Goal: Task Accomplishment & Management: Use online tool/utility

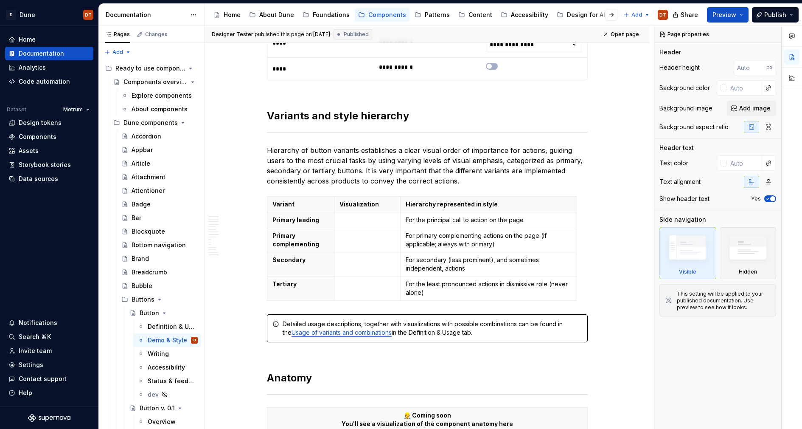
scroll to position [487, 0]
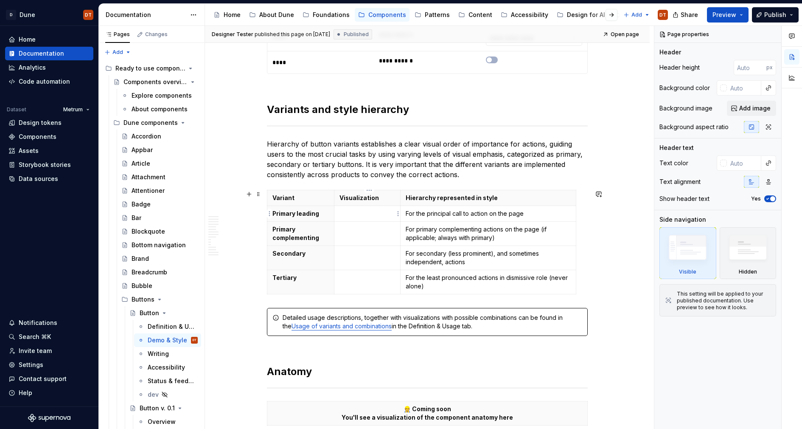
click at [356, 217] on p at bounding box center [367, 213] width 56 height 8
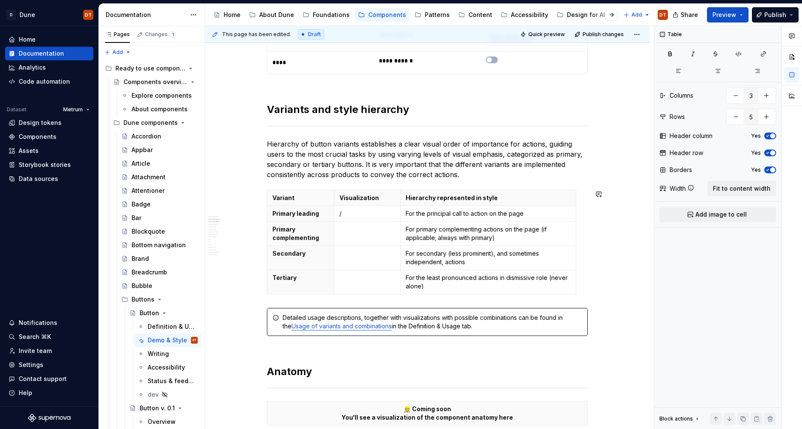
type textarea "*"
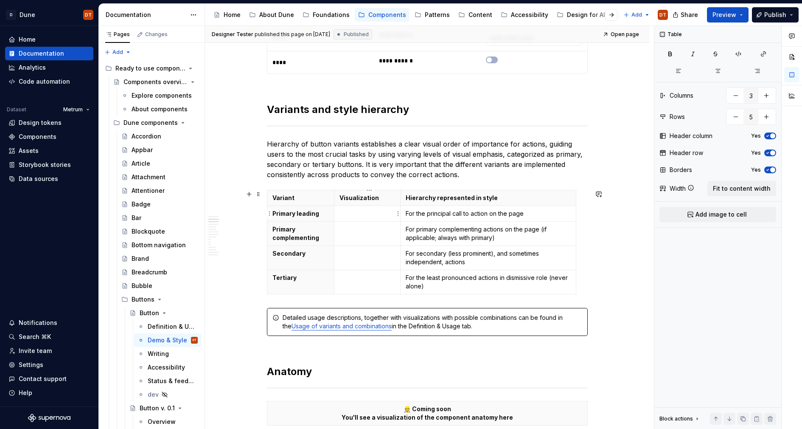
click at [352, 214] on p at bounding box center [367, 213] width 56 height 8
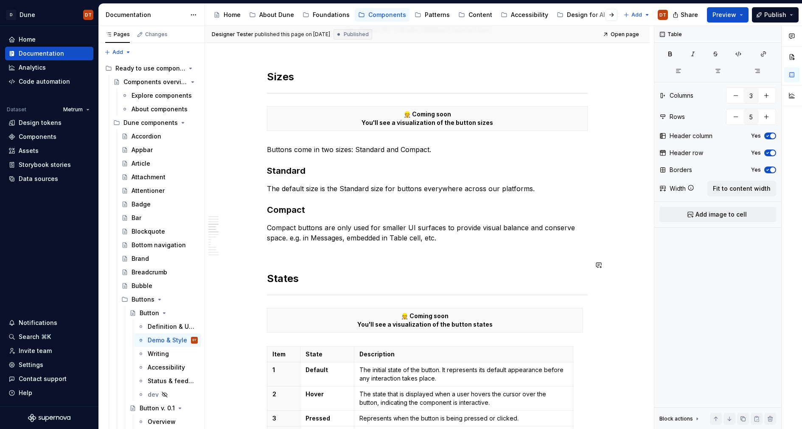
scroll to position [1005, 0]
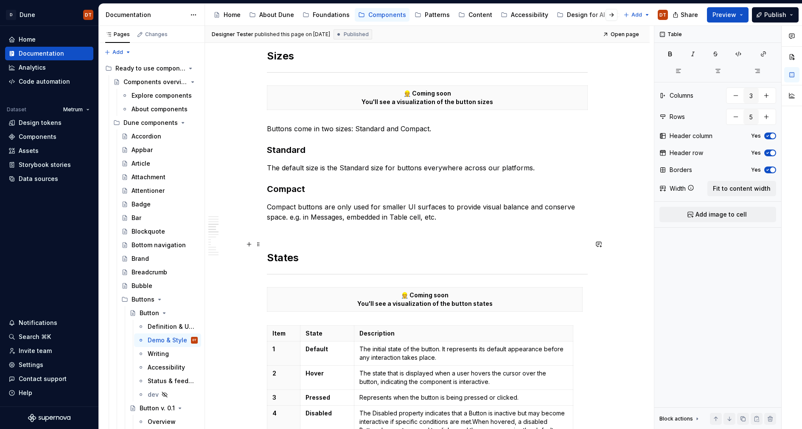
click at [272, 236] on div "**********" at bounding box center [427, 373] width 321 height 2421
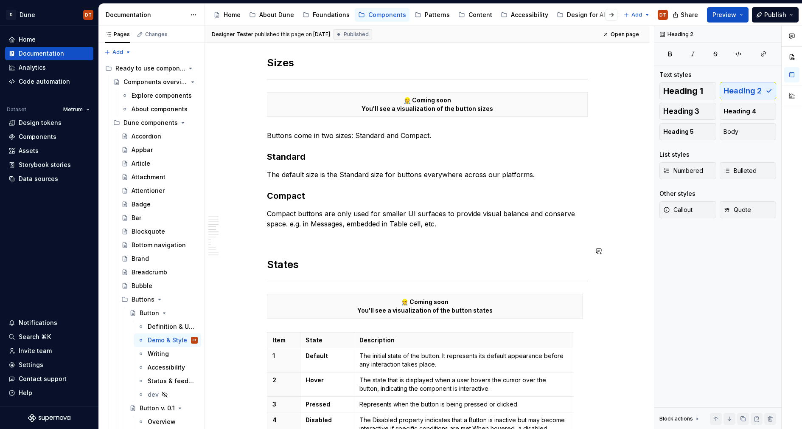
scroll to position [995, 0]
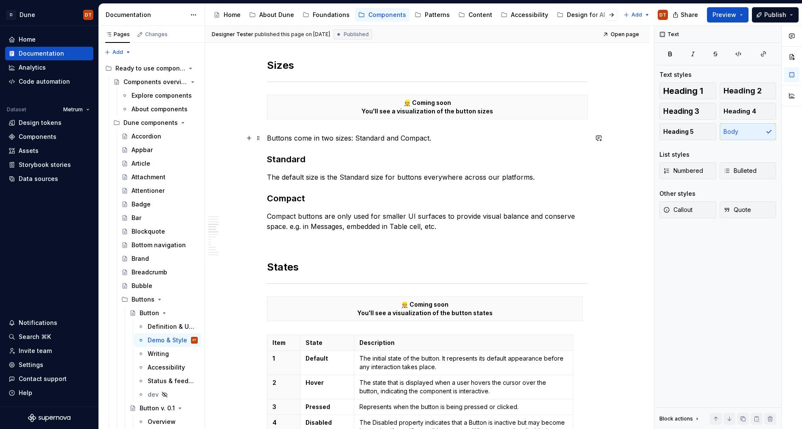
click at [271, 136] on p "Buttons come in two sizes: Standard and Compact." at bounding box center [427, 138] width 321 height 10
click at [465, 141] on p "Buttons come in two sizes: Standard and Compact." at bounding box center [427, 138] width 321 height 10
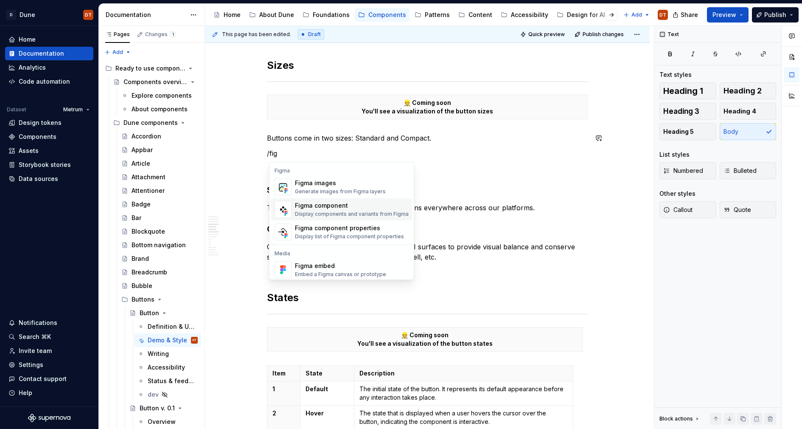
click at [308, 209] on div "Figma component" at bounding box center [352, 205] width 114 height 8
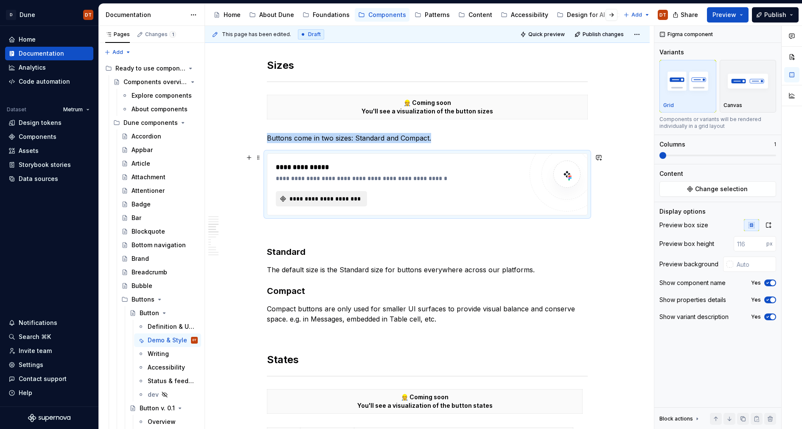
click at [323, 201] on span "**********" at bounding box center [324, 198] width 73 height 8
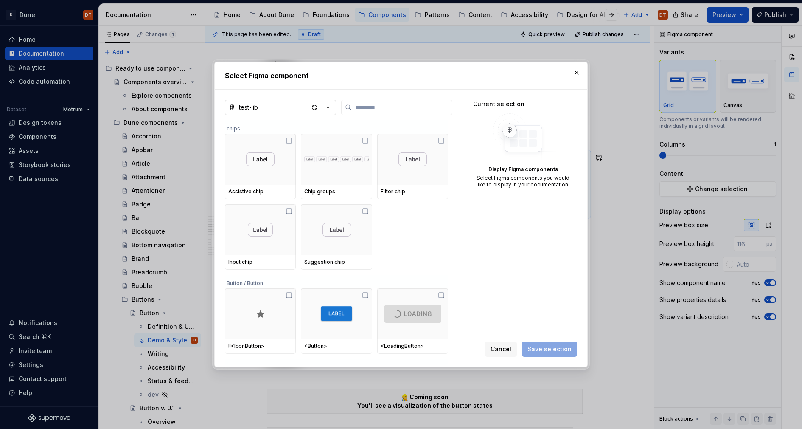
click at [329, 106] on icon "button" at bounding box center [328, 107] width 8 height 8
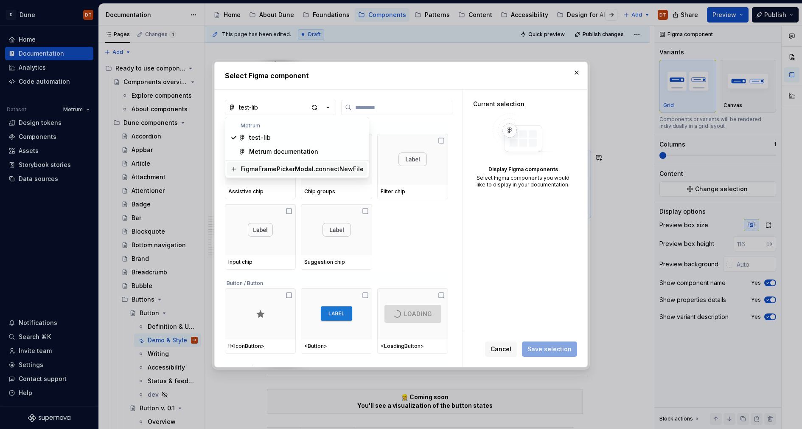
click at [263, 169] on div "FigmaFramePickerModal.connectNewFile" at bounding box center [302, 169] width 123 height 8
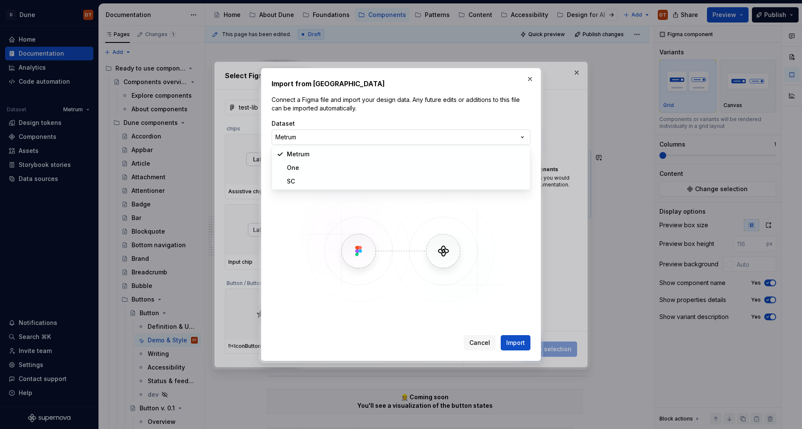
click at [522, 136] on div "Import from Figma Connect a Figma file and import your design data. Any future …" at bounding box center [401, 214] width 802 height 429
click at [525, 136] on div "Import from Figma Connect a Figma file and import your design data. Any future …" at bounding box center [401, 214] width 802 height 429
click at [531, 81] on button "button" at bounding box center [530, 79] width 12 height 12
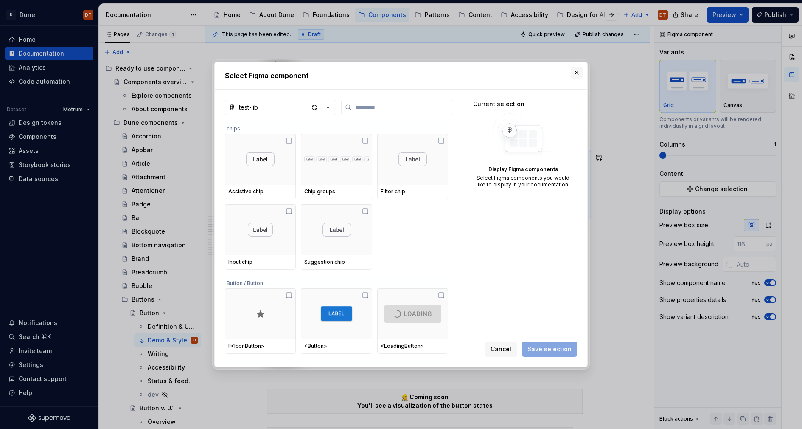
click at [575, 72] on button "button" at bounding box center [577, 73] width 12 height 12
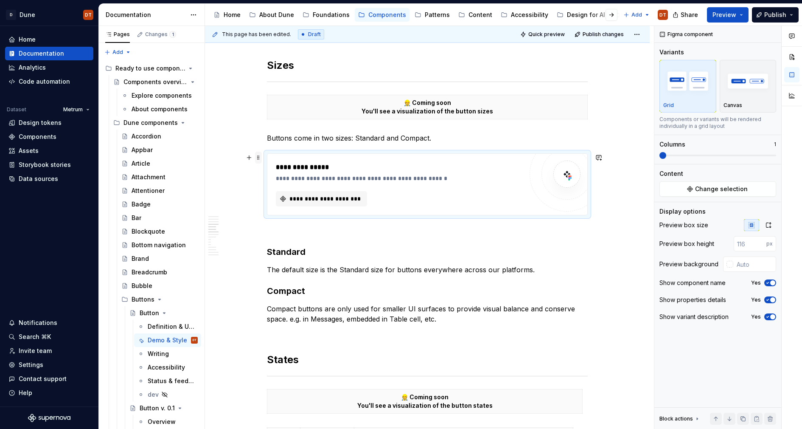
click at [261, 156] on span at bounding box center [258, 157] width 7 height 12
click at [289, 236] on div "Delete" at bounding box center [300, 232] width 55 height 8
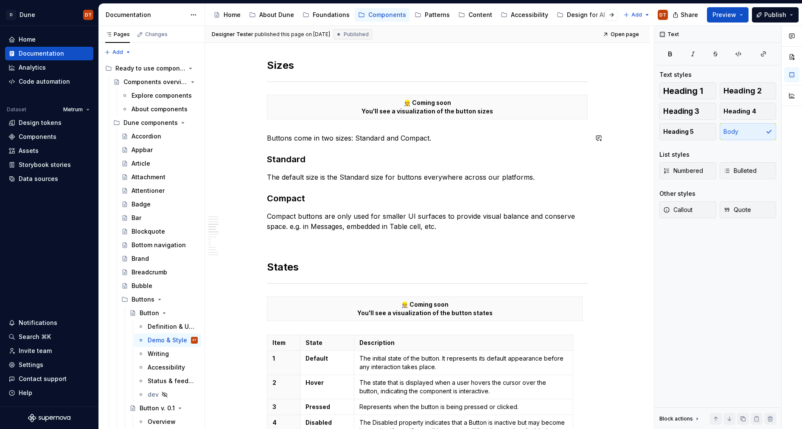
type textarea "*"
click at [31, 148] on div "Assets" at bounding box center [29, 150] width 20 height 8
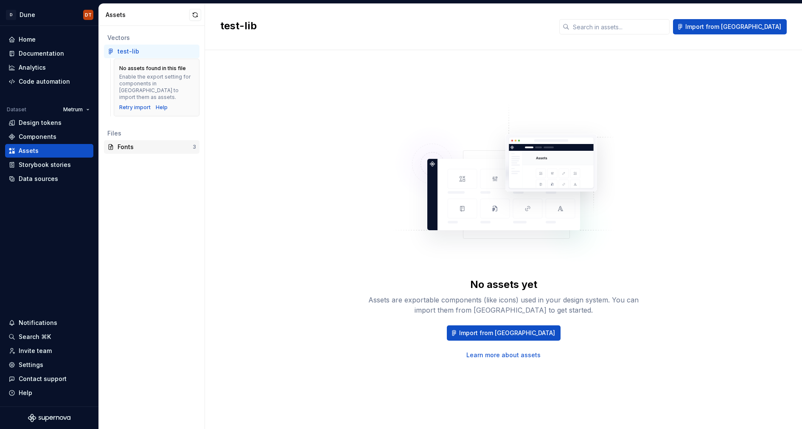
click at [132, 143] on div "Fonts" at bounding box center [155, 147] width 75 height 8
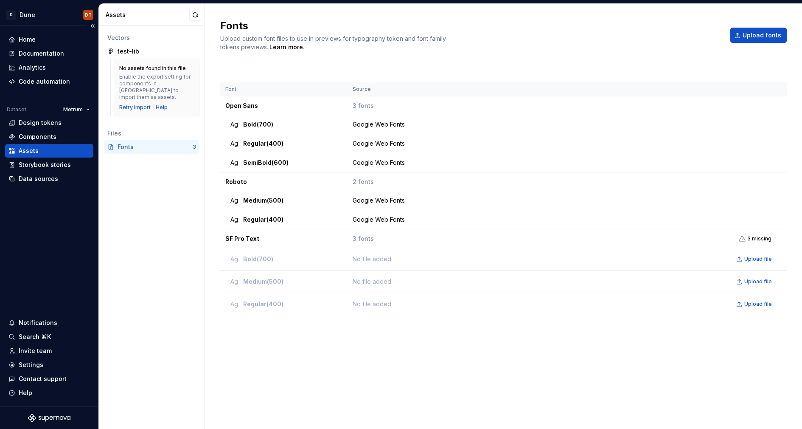
click at [30, 152] on div "Assets" at bounding box center [29, 150] width 20 height 8
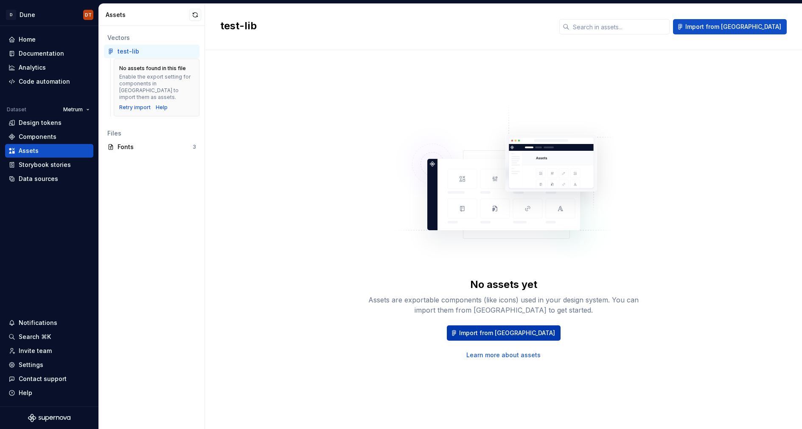
click at [510, 332] on span "Import from [GEOGRAPHIC_DATA]" at bounding box center [507, 332] width 96 height 8
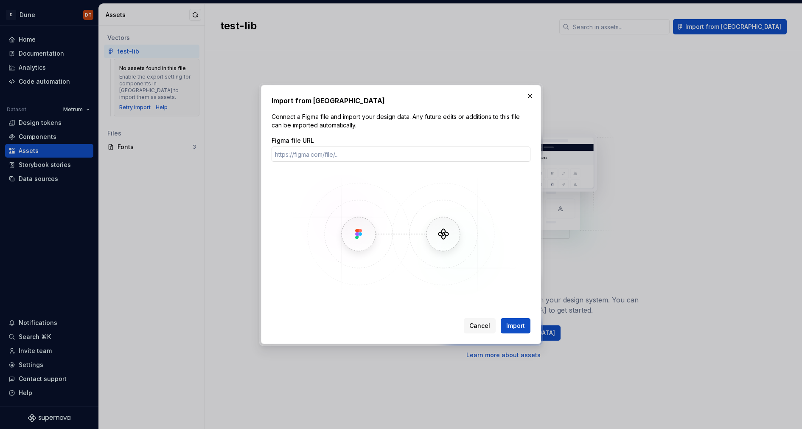
click at [315, 160] on input "Figma file URL" at bounding box center [401, 153] width 259 height 15
type input "t"
